Goal: Check status: Check status

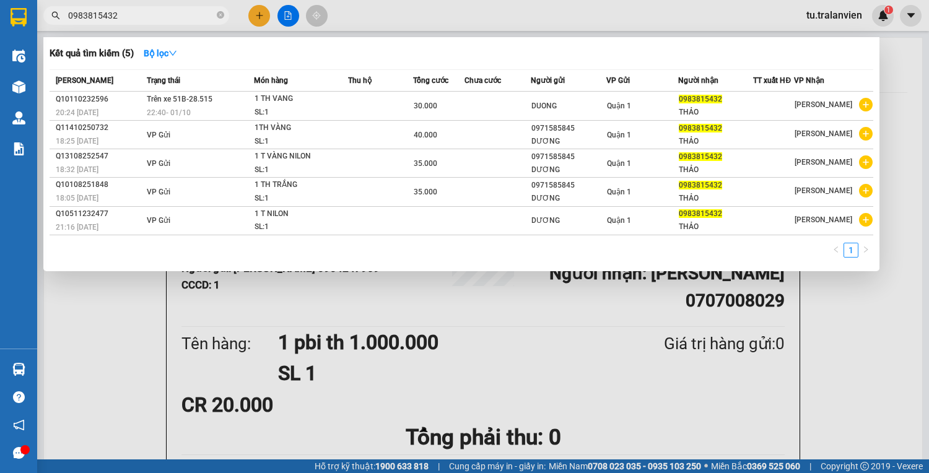
click at [182, 19] on input "0983815432" at bounding box center [141, 16] width 146 height 14
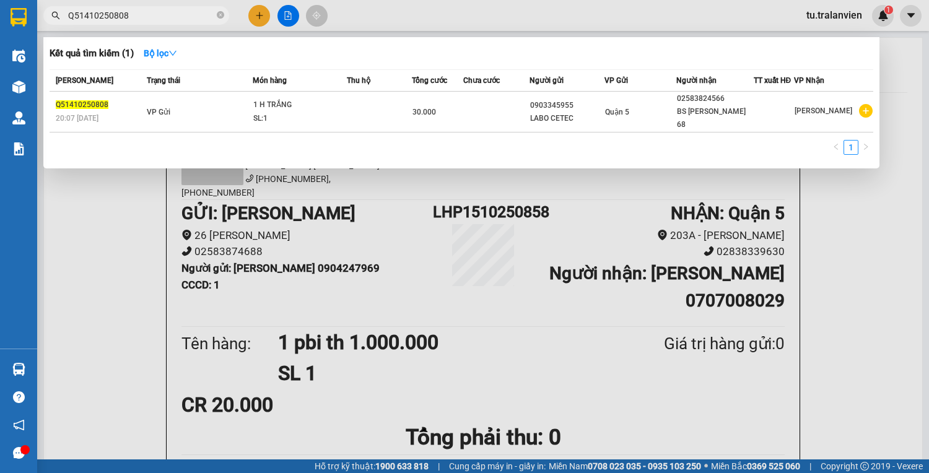
type input "Q51410250808"
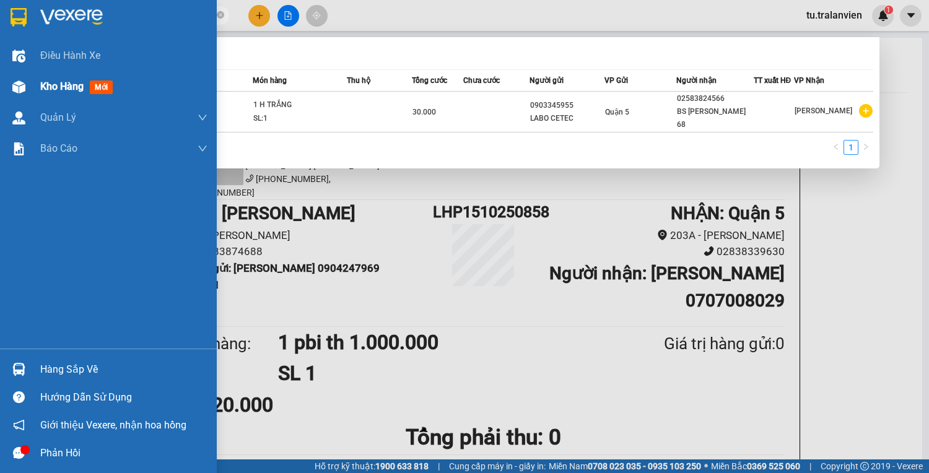
click at [28, 86] on div at bounding box center [19, 87] width 22 height 22
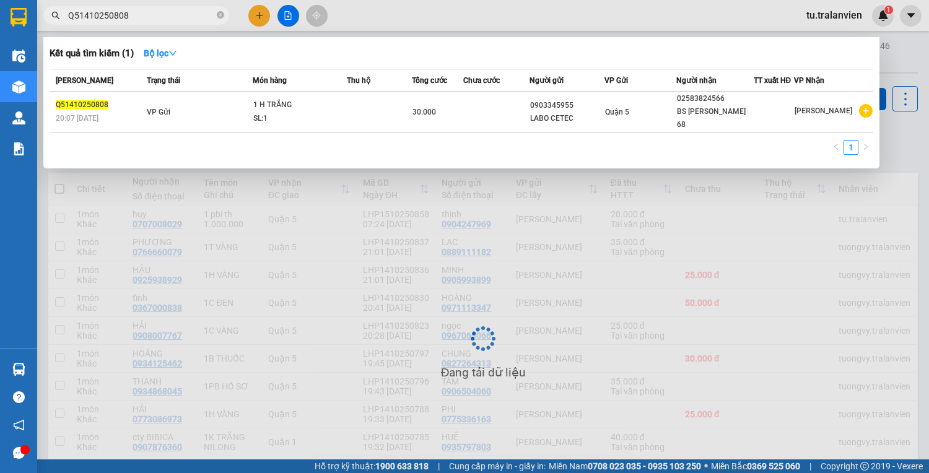
click at [339, 273] on div at bounding box center [464, 236] width 929 height 473
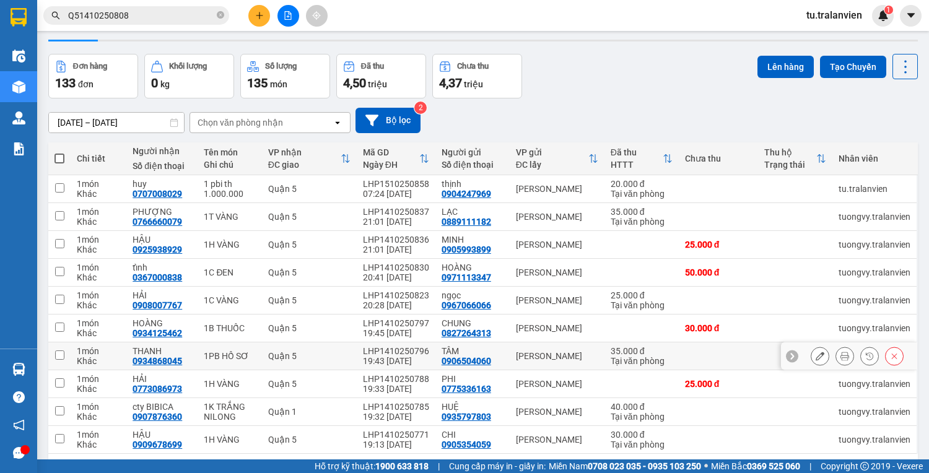
scroll to position [75, 0]
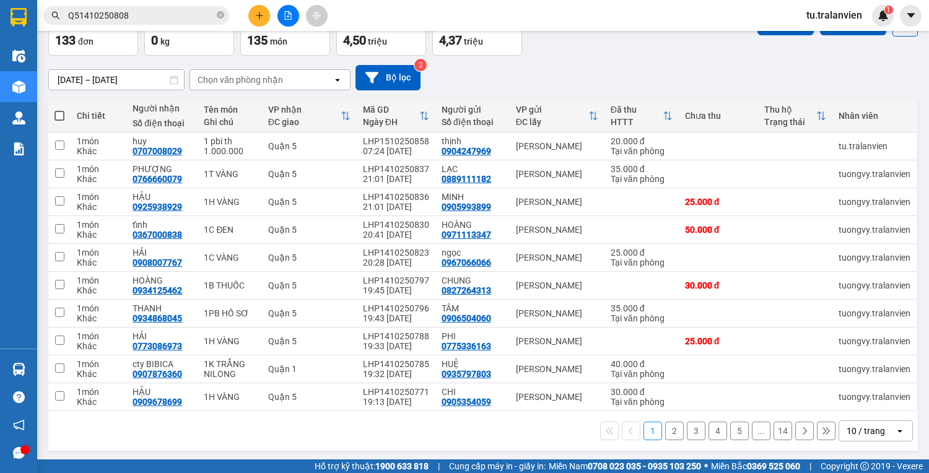
click at [666, 431] on button "2" at bounding box center [674, 431] width 19 height 19
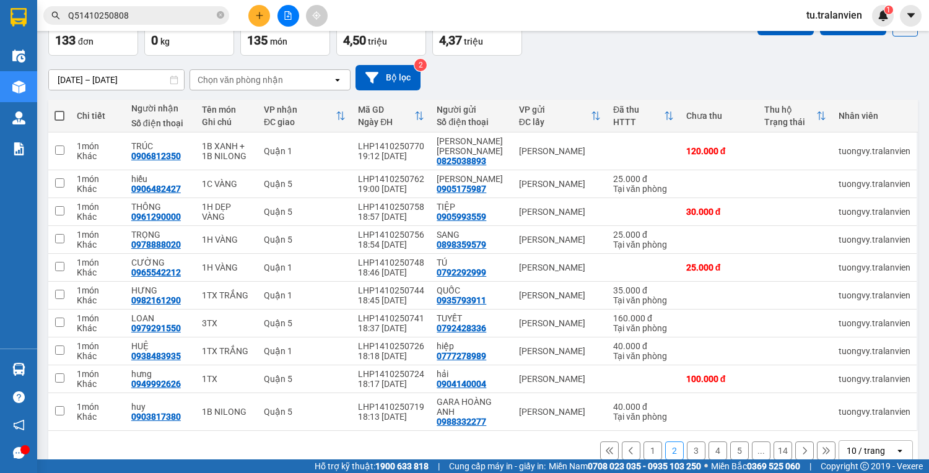
click at [687, 442] on button "3" at bounding box center [696, 451] width 19 height 19
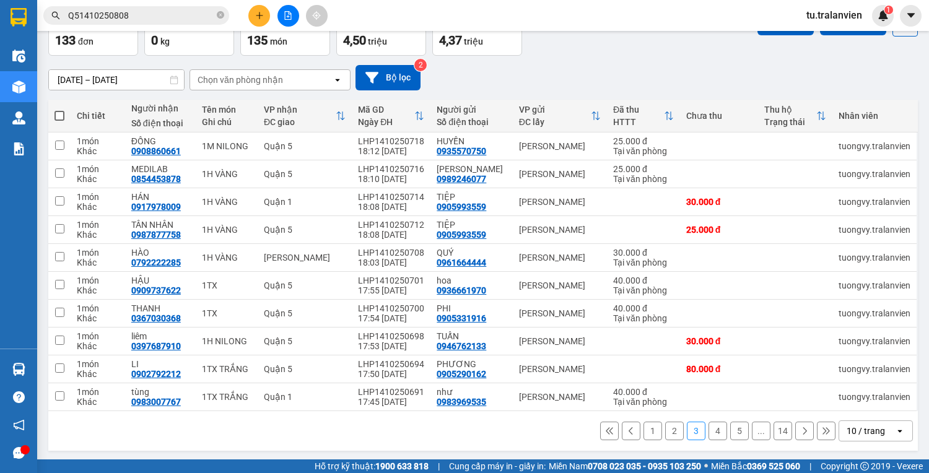
click at [708, 440] on button "4" at bounding box center [717, 431] width 19 height 19
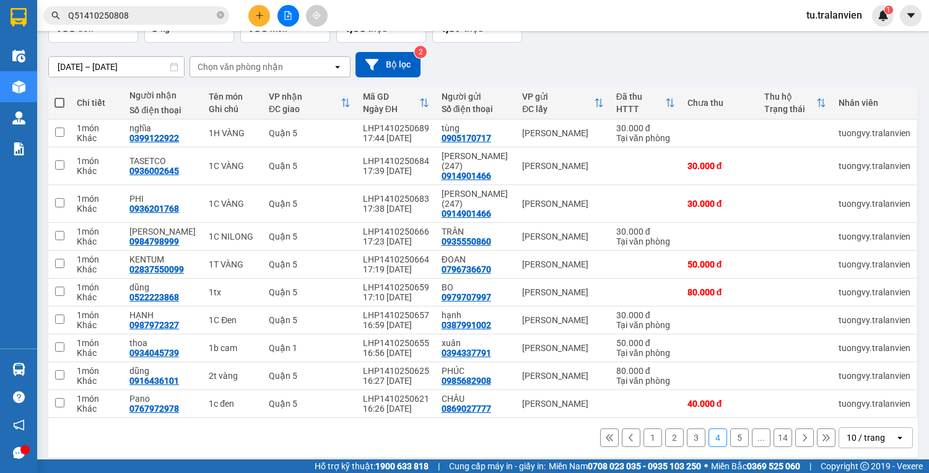
scroll to position [95, 0]
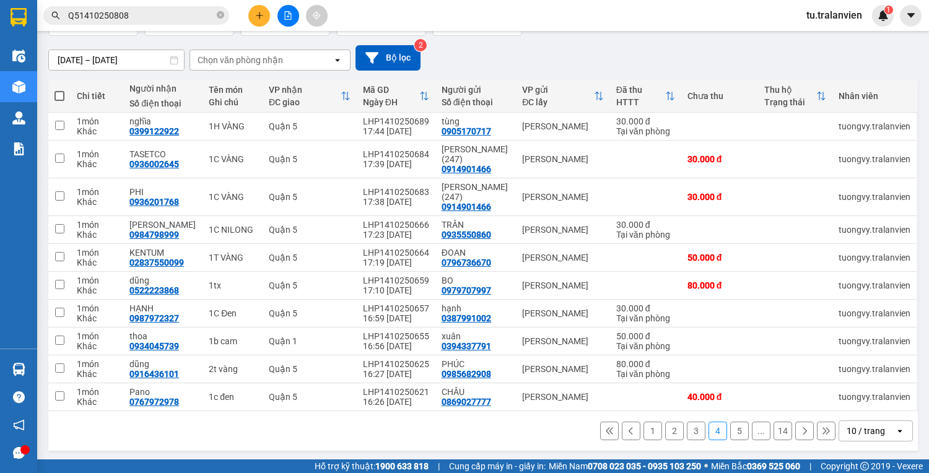
click at [730, 427] on button "5" at bounding box center [739, 431] width 19 height 19
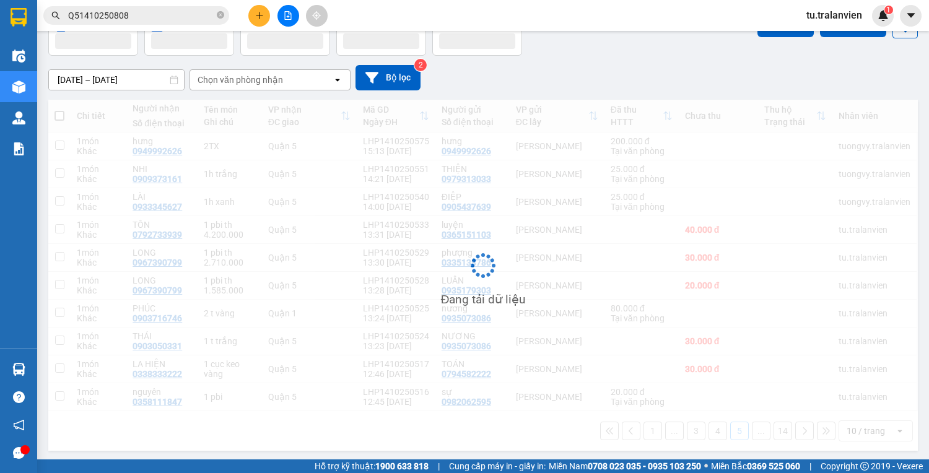
scroll to position [75, 0]
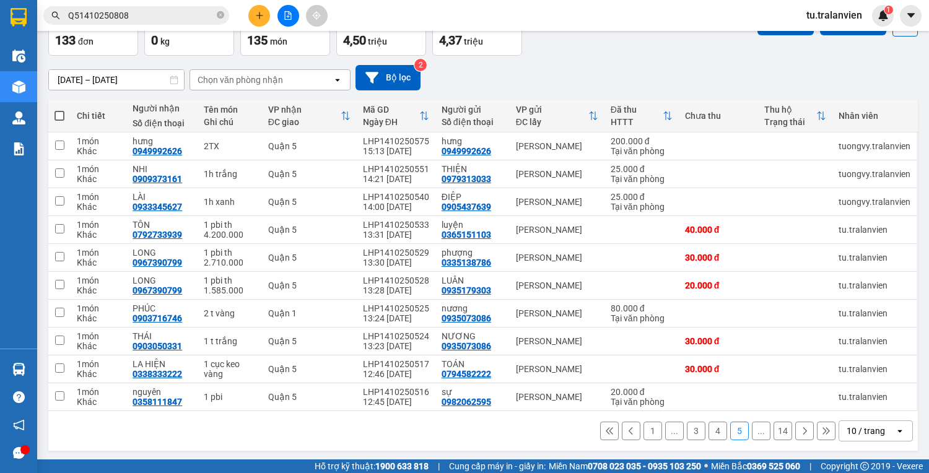
click at [800, 429] on icon at bounding box center [804, 431] width 9 height 9
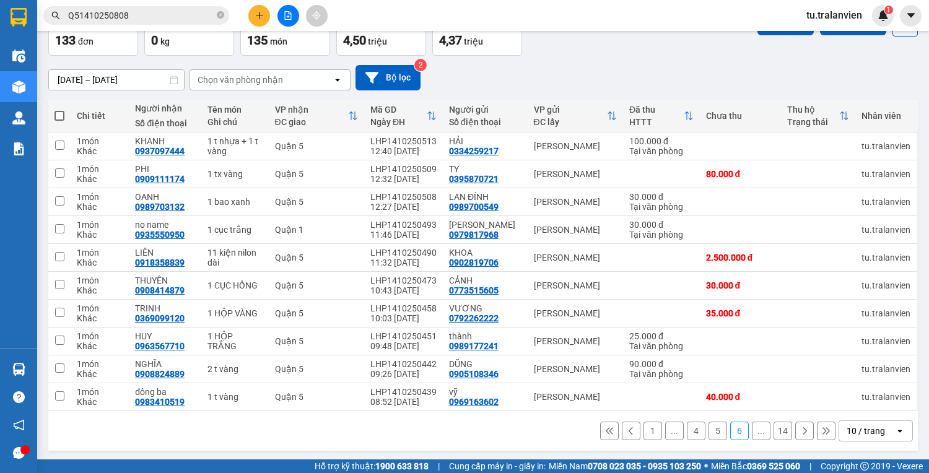
click at [802, 433] on button at bounding box center [804, 431] width 19 height 19
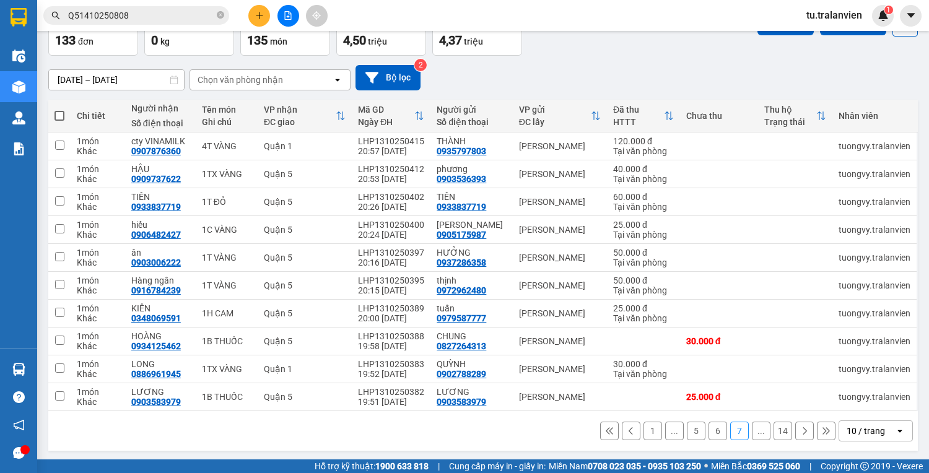
click at [800, 427] on icon at bounding box center [804, 431] width 9 height 9
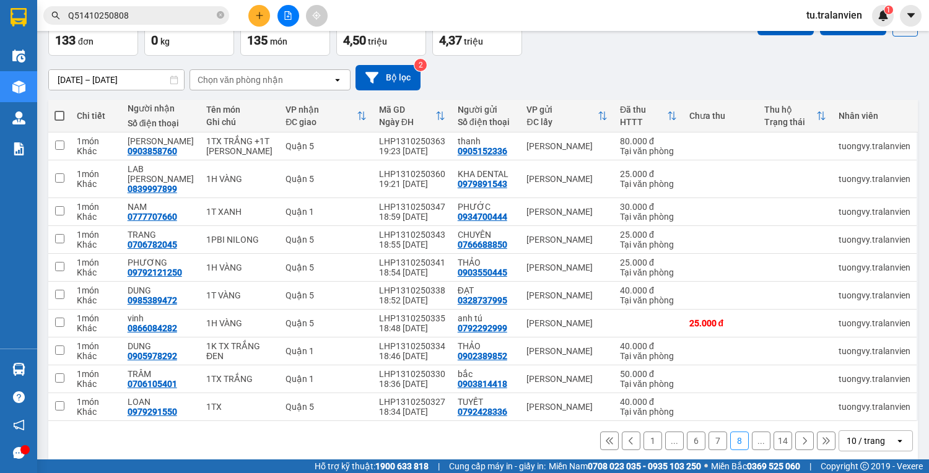
click at [800, 437] on icon at bounding box center [804, 441] width 9 height 9
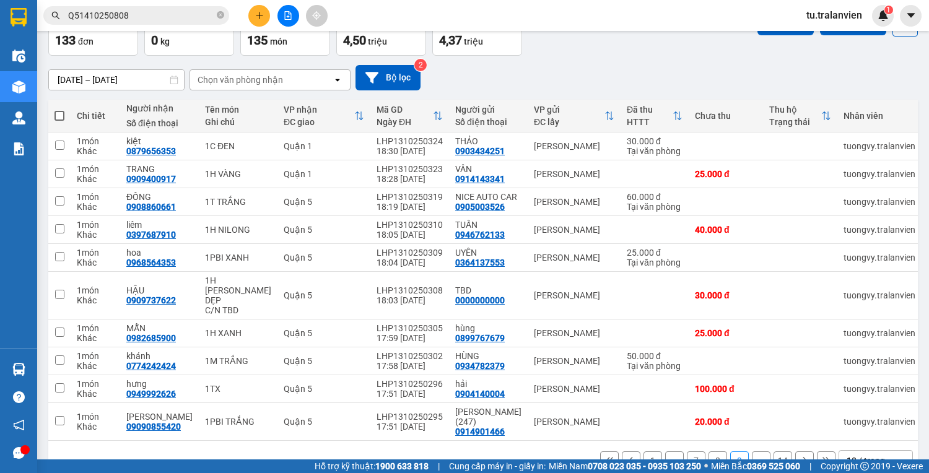
click at [800, 456] on icon at bounding box center [804, 460] width 9 height 9
